Goal: Information Seeking & Learning: Learn about a topic

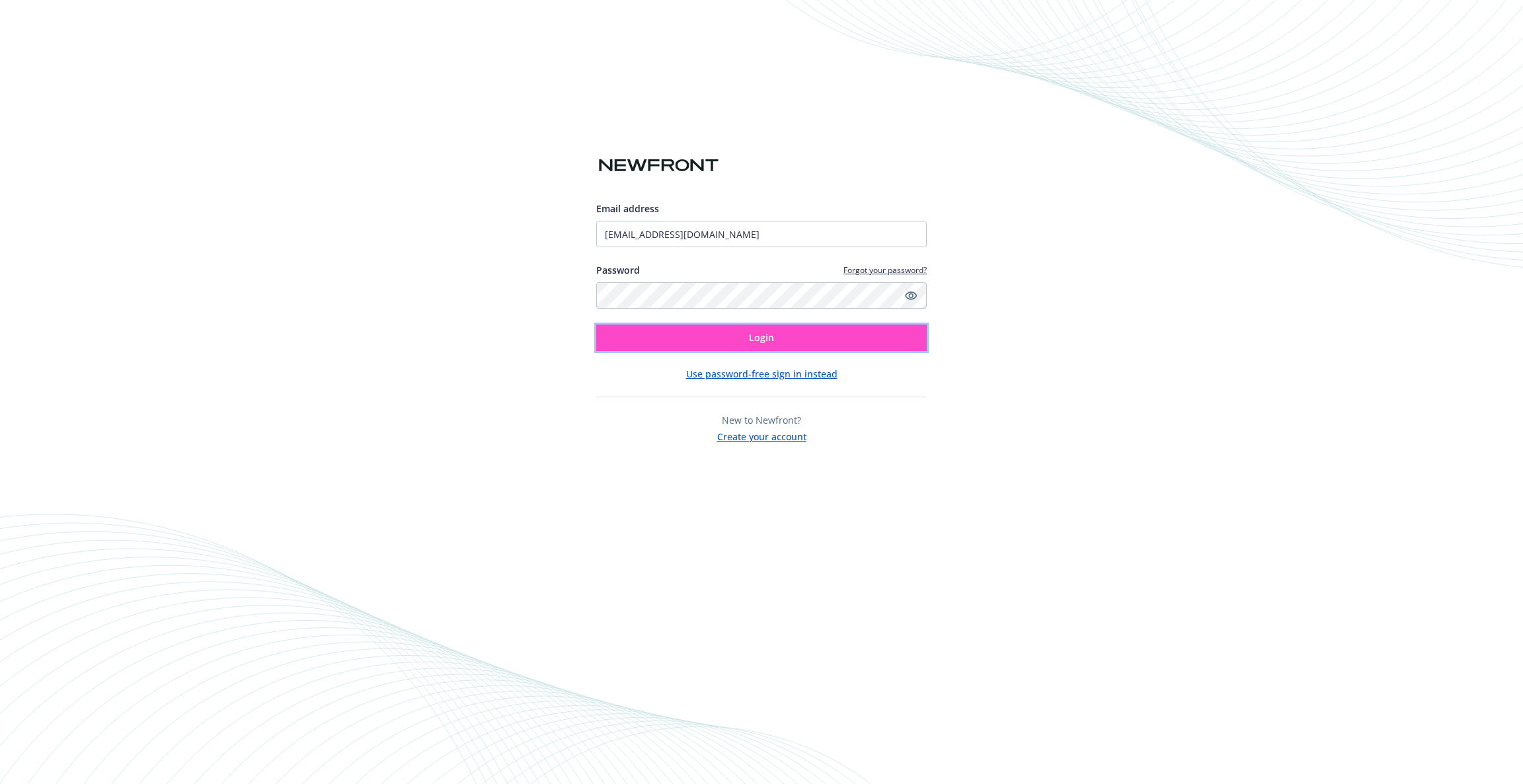
click at [823, 332] on button "Login" at bounding box center [762, 337] width 331 height 27
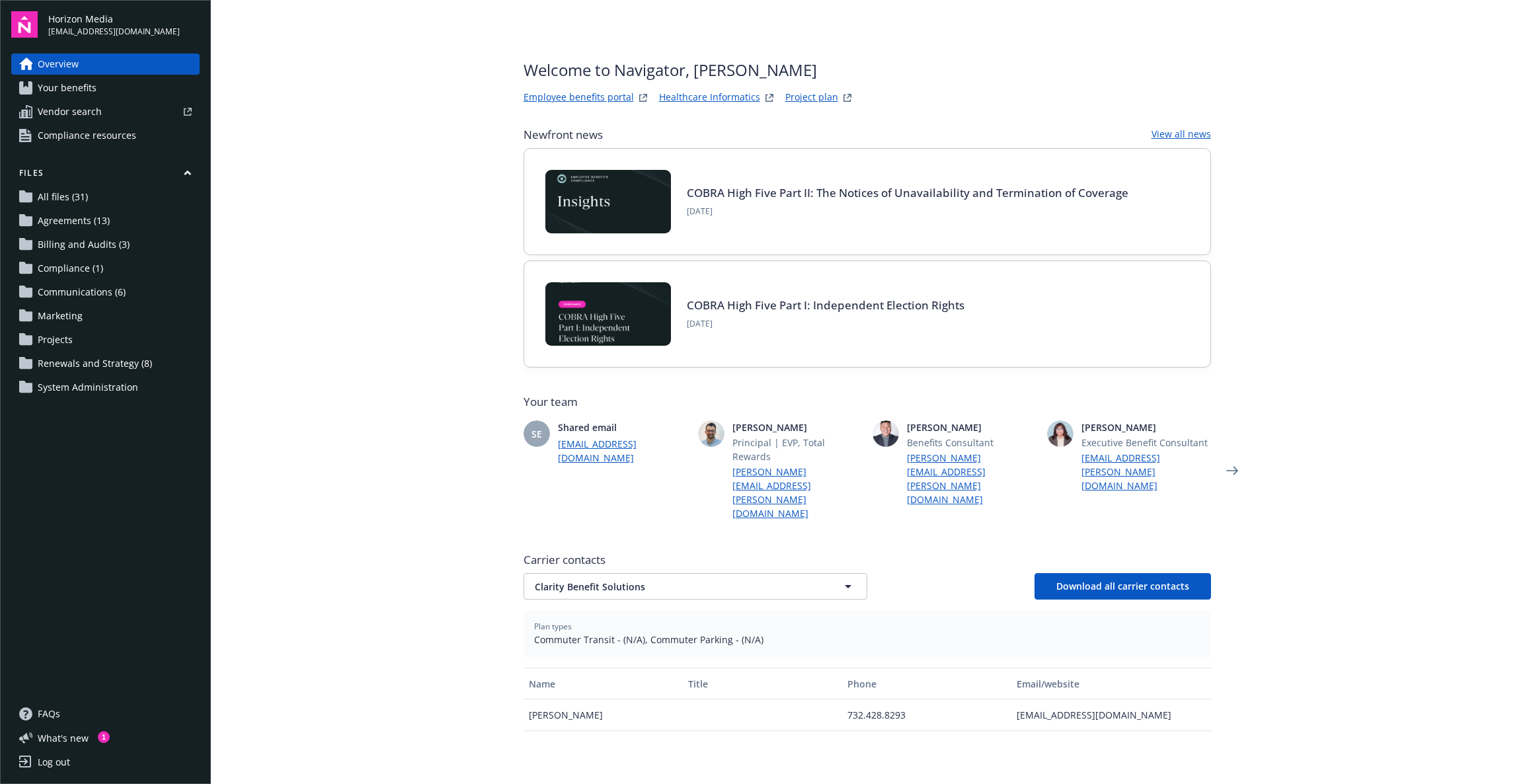
click at [111, 94] on link "Your benefits" at bounding box center [106, 88] width 189 height 21
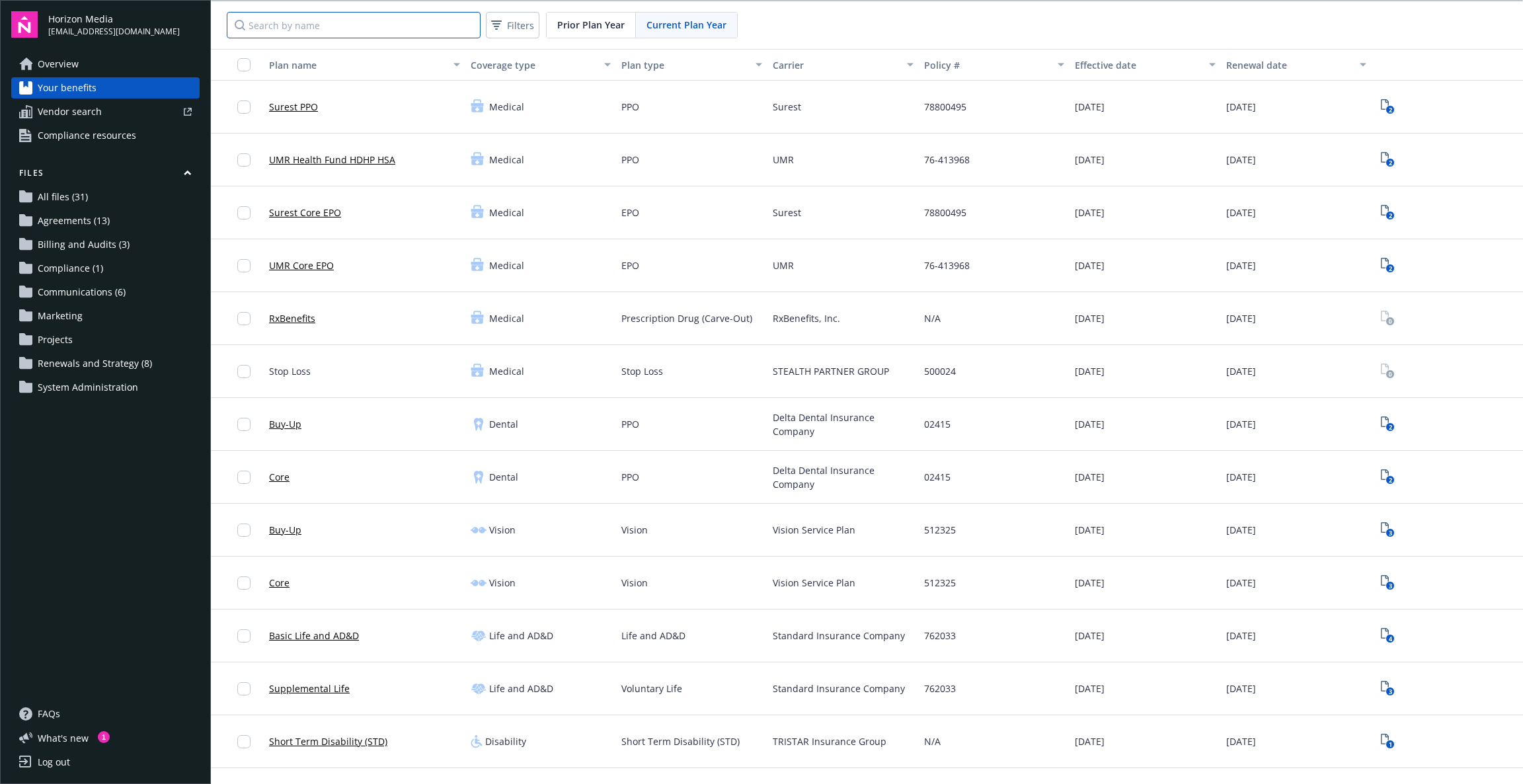
click at [439, 23] on input "Search by name" at bounding box center [353, 25] width 254 height 27
click at [70, 112] on span "Vendor search" at bounding box center [69, 111] width 64 height 21
click at [86, 64] on link "Overview" at bounding box center [106, 64] width 189 height 21
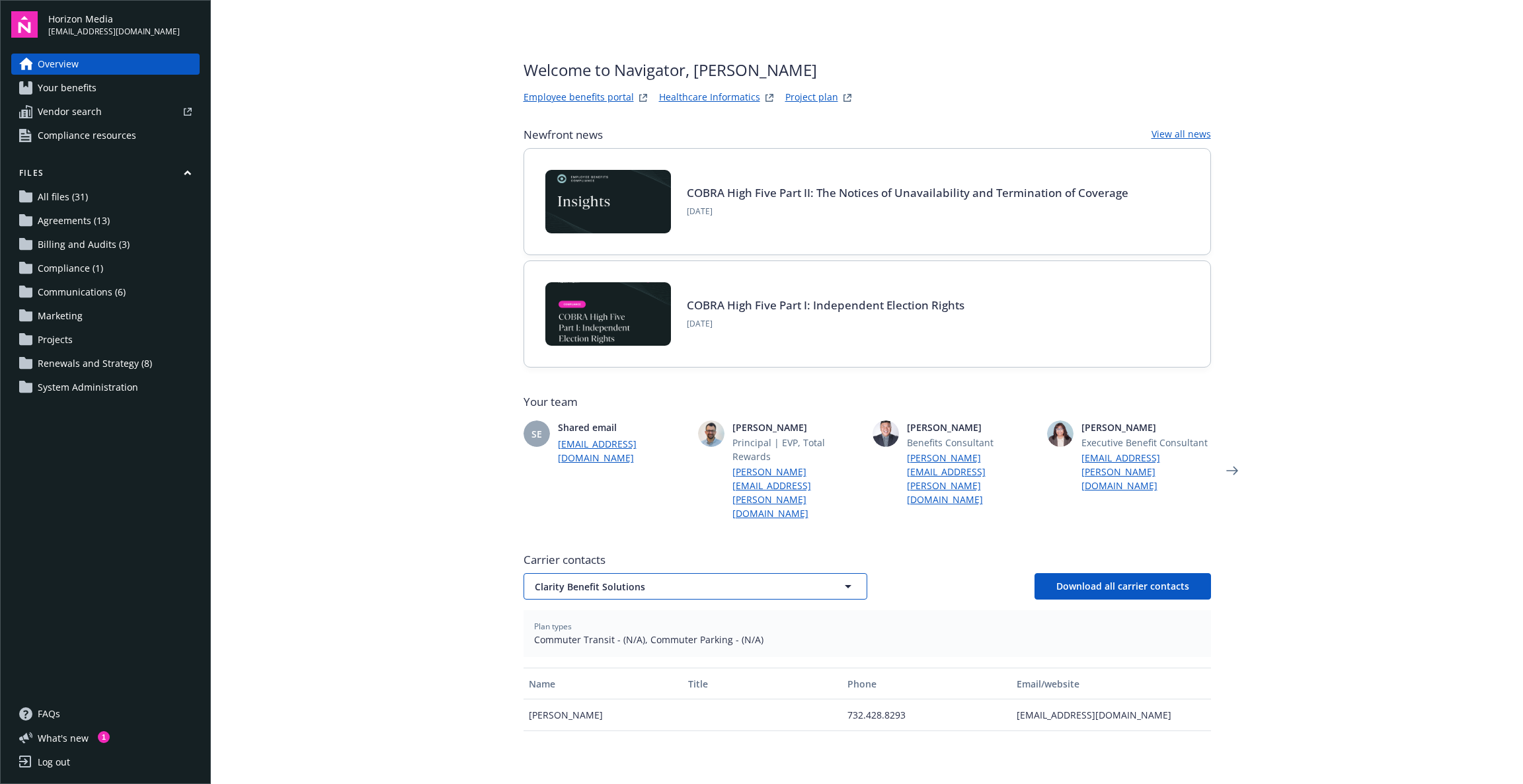
click at [720, 573] on button "Clarity Benefit Solutions" at bounding box center [695, 586] width 344 height 27
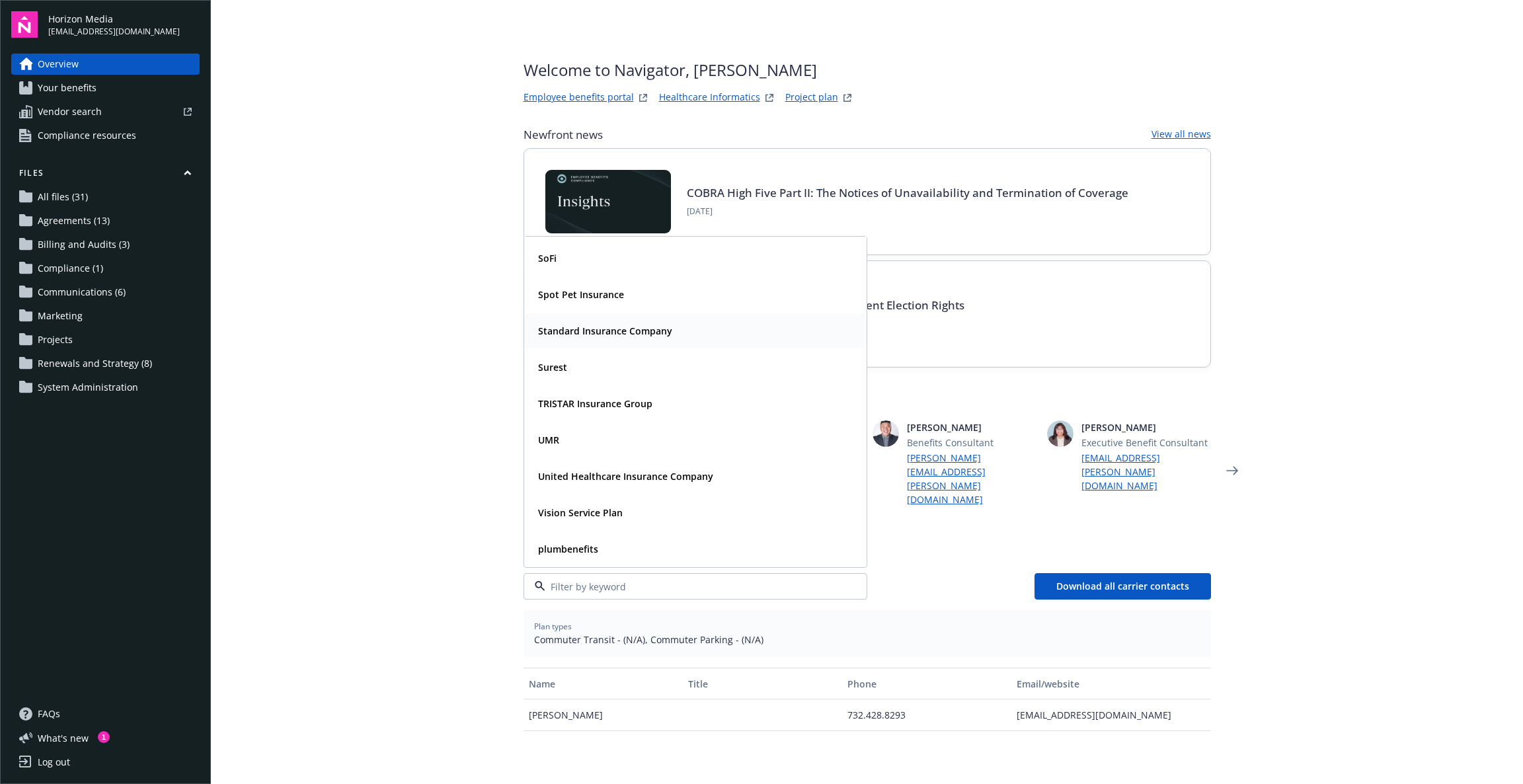
click at [642, 324] on strong "Standard Insurance Company" at bounding box center [605, 331] width 134 height 13
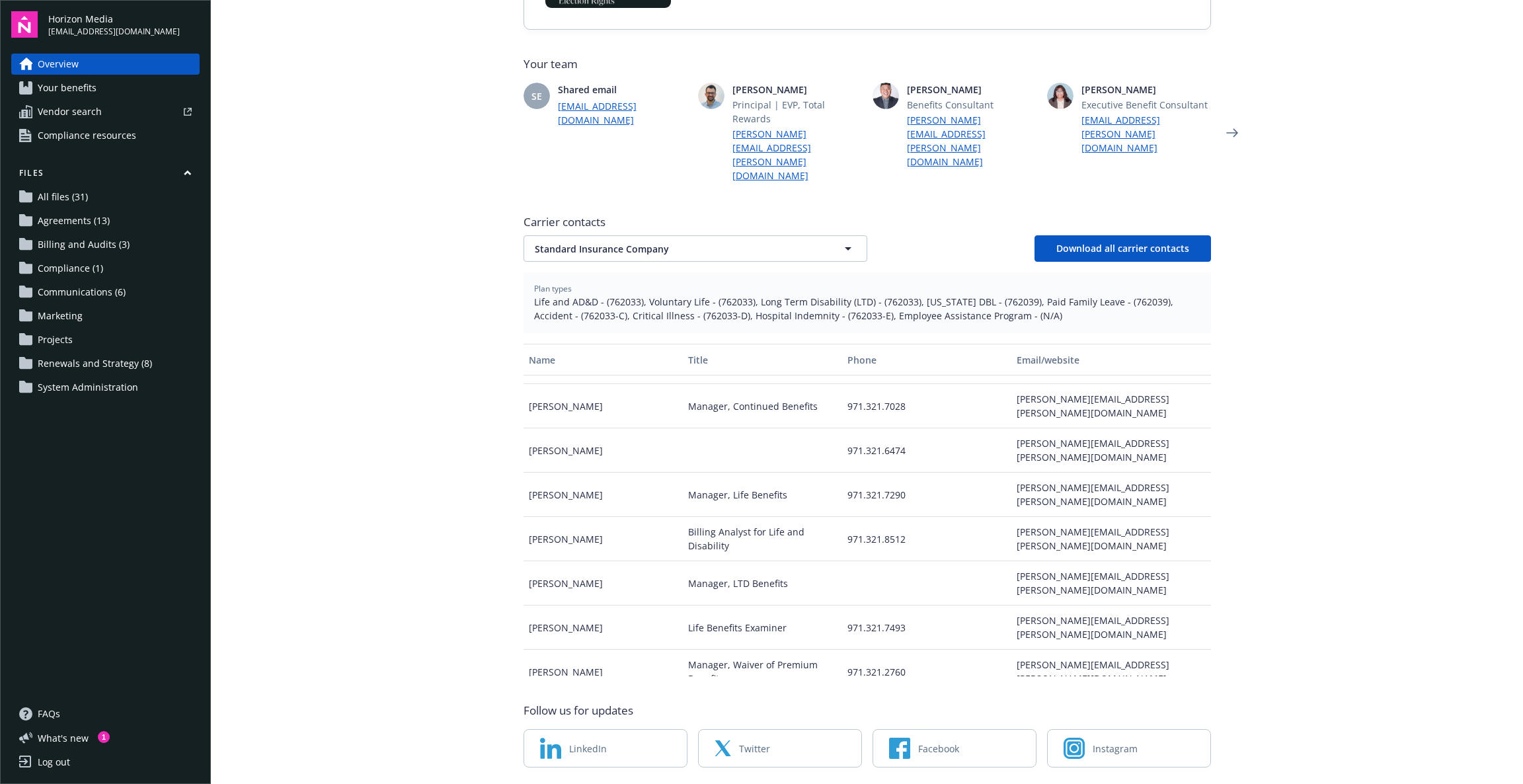
scroll to position [148, 0]
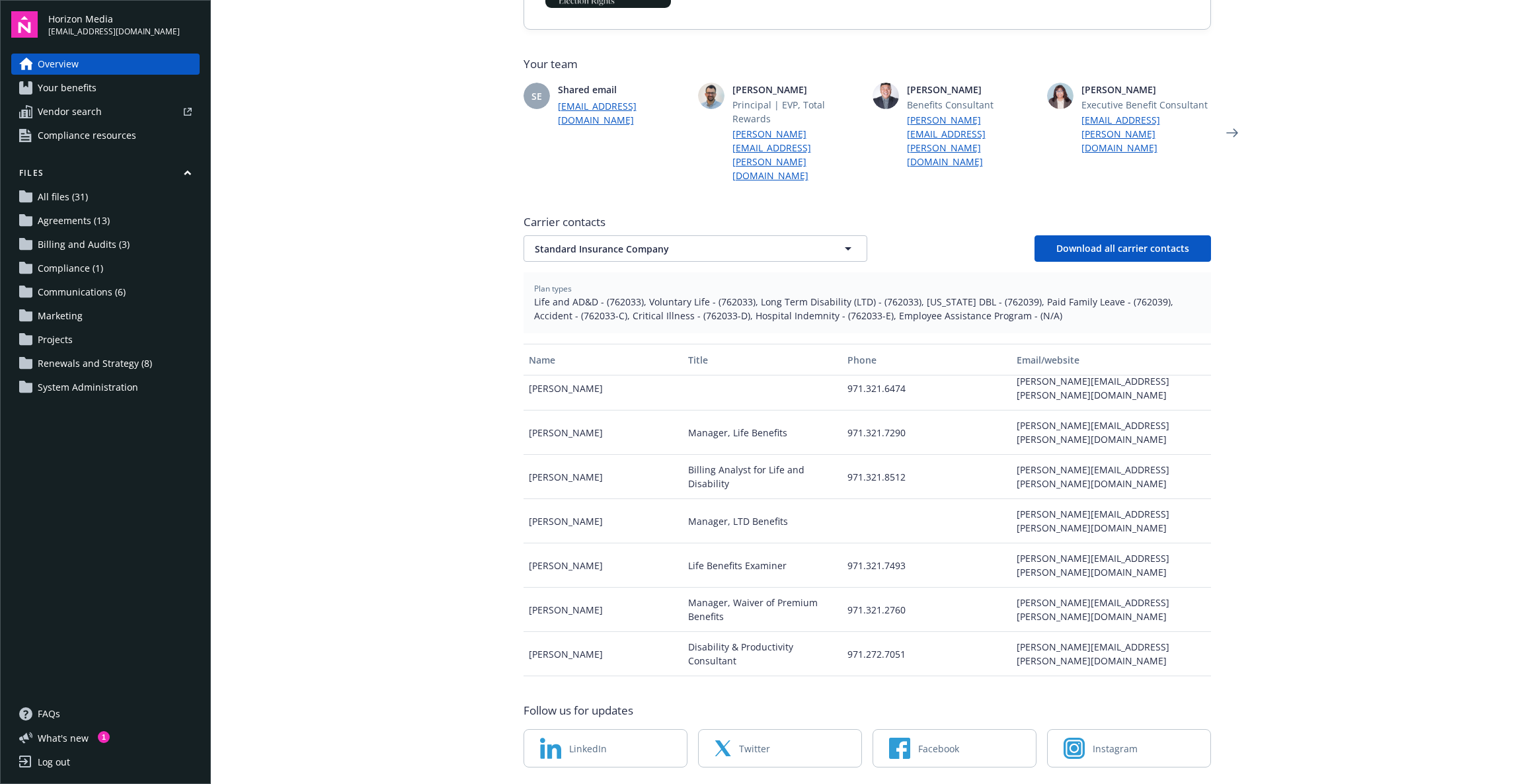
click at [1362, 351] on main "Welcome to Navigator , Tricia Employee benefits portal Healthcare Informatics P…" at bounding box center [866, 392] width 1312 height 784
